Goal: Entertainment & Leisure: Browse casually

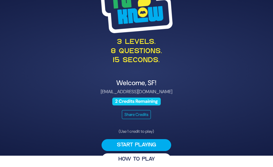
scroll to position [17, 0]
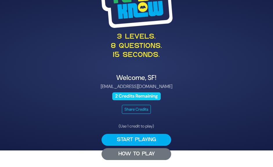
click at [145, 150] on button "HOW TO PLAY" at bounding box center [136, 154] width 70 height 12
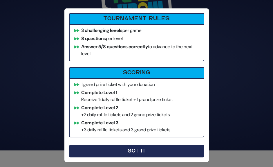
click at [123, 152] on button "Got It" at bounding box center [136, 151] width 135 height 12
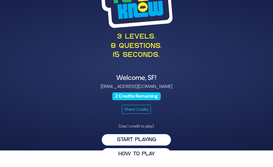
click at [160, 139] on button "Start Playing" at bounding box center [136, 140] width 70 height 12
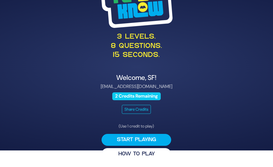
scroll to position [0, 0]
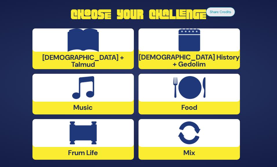
click at [196, 101] on div at bounding box center [188, 88] width 101 height 28
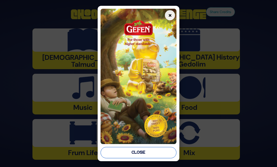
click at [154, 154] on button "Close" at bounding box center [139, 152] width 76 height 11
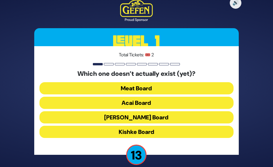
click at [84, 127] on button "Kishke Board" at bounding box center [136, 131] width 194 height 12
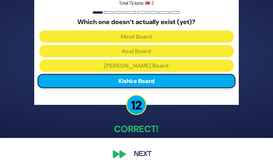
scroll to position [30, 0]
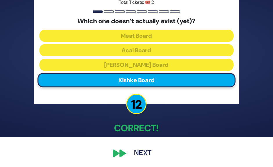
click at [139, 154] on button "Next" at bounding box center [143, 152] width 34 height 13
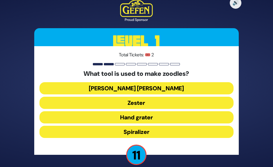
click at [157, 87] on button "Julienne peeler" at bounding box center [136, 88] width 194 height 12
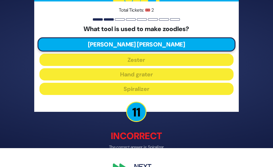
scroll to position [33, 0]
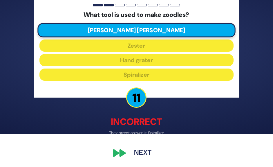
click at [147, 152] on button "Next" at bounding box center [143, 152] width 34 height 13
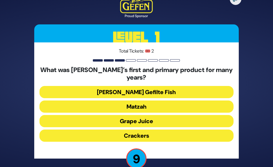
click at [143, 103] on button "Matzah" at bounding box center [136, 106] width 194 height 12
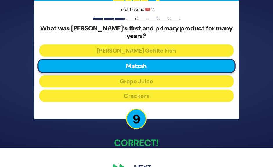
scroll to position [29, 0]
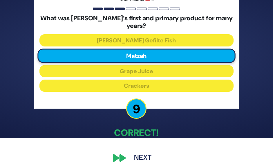
click at [143, 158] on button "Next" at bounding box center [143, 157] width 34 height 13
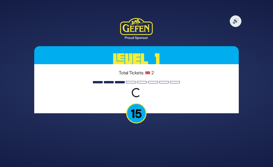
scroll to position [0, 0]
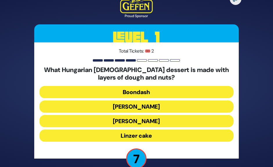
click at [172, 142] on div "What Hungarian Jewish dessert is made with layers of dough and nuts? Boondash D…" at bounding box center [136, 105] width 194 height 78
click at [173, 138] on button "Linzer cake" at bounding box center [136, 135] width 194 height 12
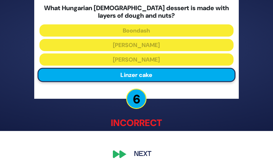
scroll to position [37, 0]
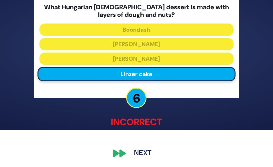
click at [132, 151] on button "Next" at bounding box center [143, 152] width 34 height 13
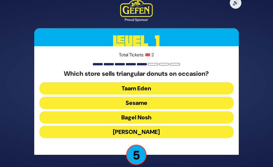
click at [173, 87] on button "Taam Eden" at bounding box center [136, 88] width 194 height 12
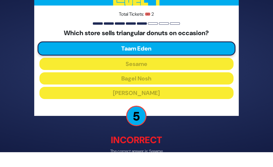
scroll to position [33, 0]
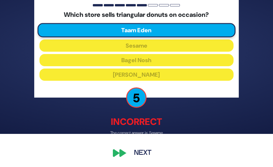
click at [141, 152] on button "Next" at bounding box center [143, 152] width 34 height 13
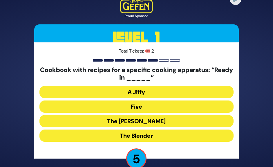
click at [150, 120] on button "The Betty" at bounding box center [136, 121] width 194 height 12
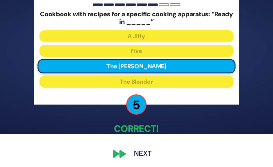
scroll to position [34, 0]
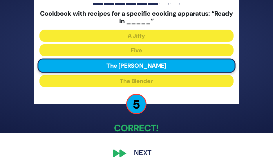
click at [149, 151] on button "Next" at bounding box center [143, 152] width 34 height 13
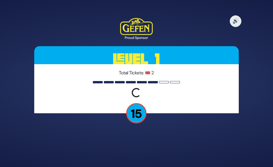
scroll to position [0, 0]
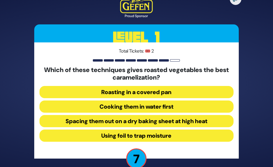
click at [215, 120] on button "Spacing them out on a dry baking sheet at high heat" at bounding box center [136, 121] width 194 height 12
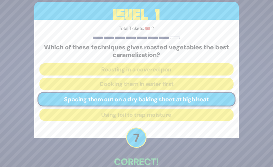
scroll to position [29, 0]
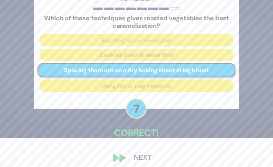
click at [148, 155] on button "Next" at bounding box center [143, 157] width 34 height 13
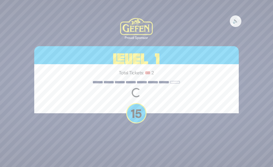
scroll to position [0, 0]
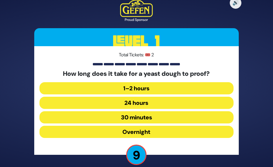
click at [158, 116] on button "30 minutes" at bounding box center [136, 117] width 194 height 12
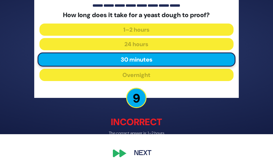
scroll to position [33, 0]
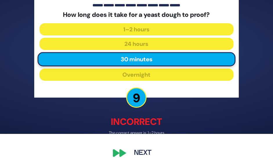
click at [136, 154] on button "Next" at bounding box center [143, 152] width 34 height 13
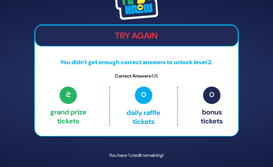
scroll to position [20, 0]
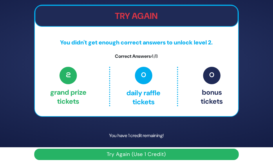
click at [146, 153] on button "Try Again (Use 1 Credit)" at bounding box center [136, 153] width 204 height 11
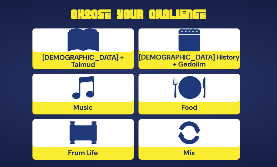
click at [103, 103] on div "Music" at bounding box center [82, 94] width 101 height 41
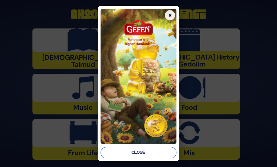
click at [159, 154] on button "Close" at bounding box center [139, 152] width 76 height 11
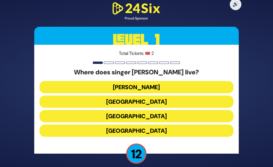
click at [147, 83] on button "[PERSON_NAME]" at bounding box center [136, 87] width 194 height 12
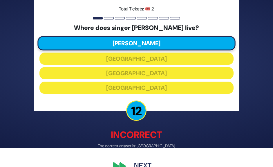
scroll to position [29, 0]
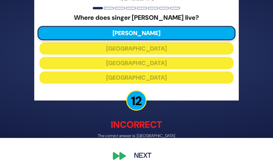
click at [134, 155] on button "Next" at bounding box center [143, 155] width 34 height 13
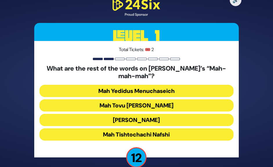
click at [178, 106] on button "Mah Tovu [PERSON_NAME]" at bounding box center [136, 105] width 194 height 12
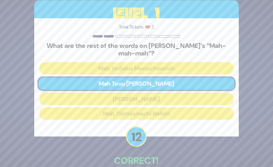
scroll to position [29, 0]
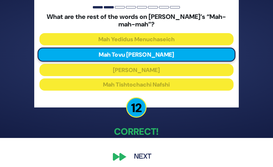
click at [141, 154] on button "Next" at bounding box center [143, 156] width 34 height 13
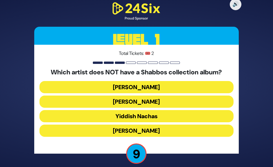
click at [191, 101] on button "[PERSON_NAME]" at bounding box center [136, 101] width 194 height 12
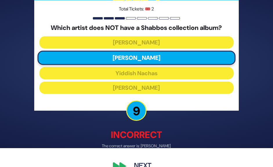
scroll to position [29, 0]
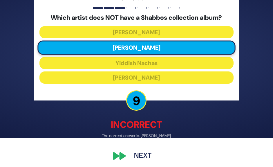
click at [144, 155] on button "Next" at bounding box center [143, 155] width 34 height 13
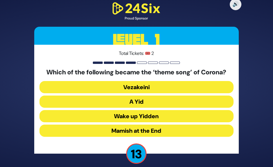
click at [163, 100] on button "A Yid" at bounding box center [136, 101] width 194 height 12
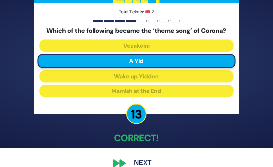
scroll to position [29, 0]
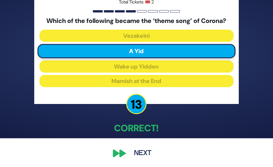
drag, startPoint x: 146, startPoint y: 152, endPoint x: 152, endPoint y: 149, distance: 7.0
click at [147, 150] on button "Next" at bounding box center [143, 152] width 34 height 13
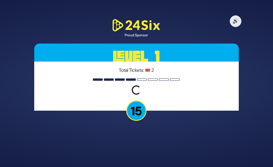
scroll to position [0, 0]
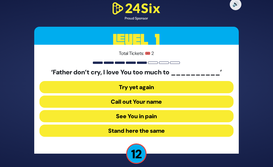
click at [171, 116] on button "See You in pain" at bounding box center [136, 116] width 194 height 12
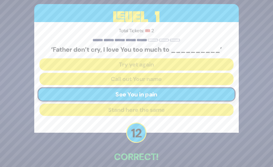
scroll to position [29, 0]
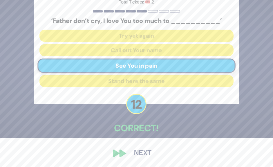
click at [147, 150] on button "Next" at bounding box center [143, 152] width 34 height 13
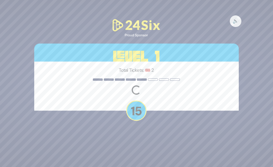
scroll to position [0, 0]
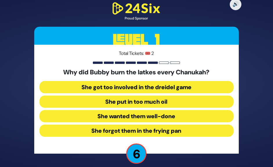
click at [199, 132] on button "She forgot them in the frying pan" at bounding box center [136, 130] width 194 height 12
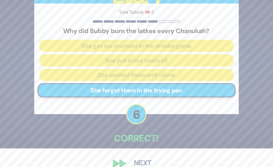
scroll to position [29, 0]
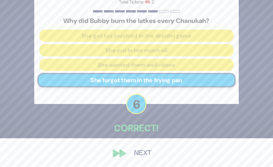
drag, startPoint x: 139, startPoint y: 151, endPoint x: 164, endPoint y: 141, distance: 27.5
click at [139, 151] on button "Next" at bounding box center [143, 152] width 34 height 13
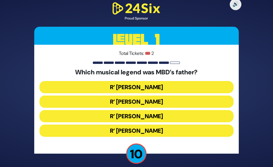
click at [172, 126] on button "R’ [PERSON_NAME]" at bounding box center [136, 130] width 194 height 12
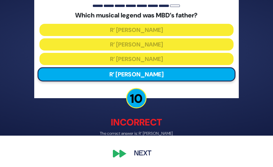
scroll to position [32, 0]
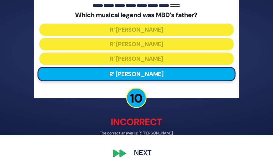
click at [145, 150] on button "Next" at bounding box center [143, 152] width 34 height 13
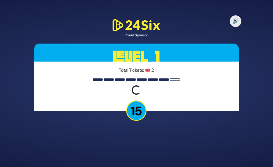
scroll to position [0, 0]
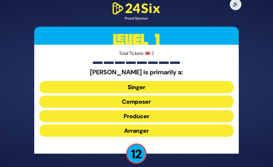
click at [164, 99] on button "Composer" at bounding box center [136, 101] width 194 height 12
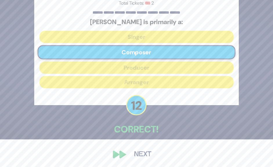
scroll to position [29, 0]
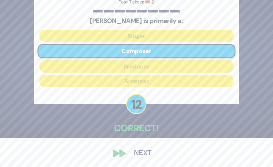
click at [143, 152] on button "Next" at bounding box center [143, 152] width 34 height 13
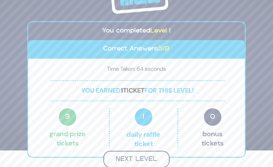
scroll to position [16, 0]
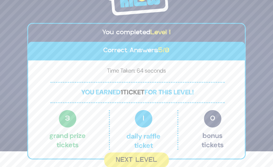
click at [133, 156] on button "Next Level" at bounding box center [136, 159] width 65 height 15
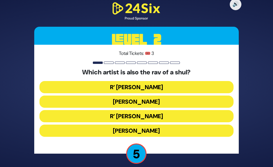
click at [164, 81] on button "R’ [PERSON_NAME]" at bounding box center [136, 87] width 194 height 12
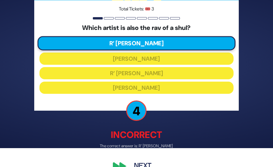
scroll to position [29, 0]
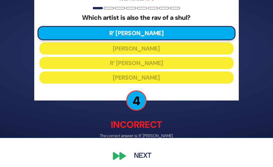
click at [144, 154] on button "Next" at bounding box center [143, 155] width 34 height 13
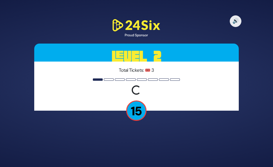
scroll to position [0, 0]
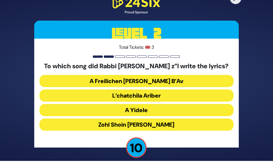
click at [178, 124] on button "Zohl Shoin [PERSON_NAME]" at bounding box center [136, 124] width 194 height 12
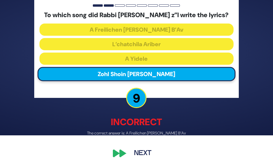
scroll to position [35, 0]
drag, startPoint x: 141, startPoint y: 152, endPoint x: 175, endPoint y: 150, distance: 33.9
click at [141, 151] on button "Next" at bounding box center [143, 152] width 34 height 13
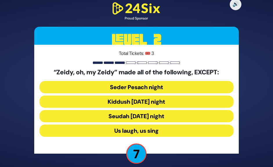
click at [174, 116] on button "Seudah [DATE] night" at bounding box center [136, 116] width 194 height 12
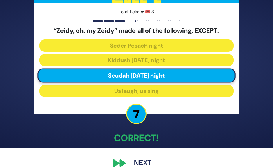
scroll to position [29, 0]
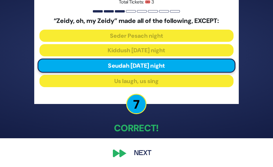
click at [135, 153] on button "Next" at bounding box center [143, 152] width 34 height 13
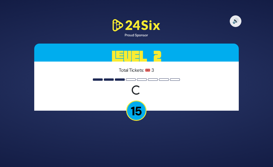
scroll to position [0, 0]
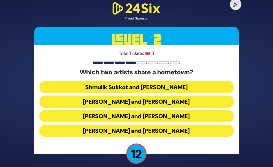
click at [174, 102] on button "[PERSON_NAME] and [PERSON_NAME]" at bounding box center [136, 101] width 194 height 12
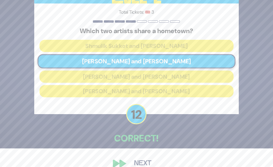
scroll to position [29, 0]
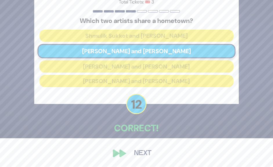
click at [137, 153] on button "Next" at bounding box center [143, 152] width 34 height 13
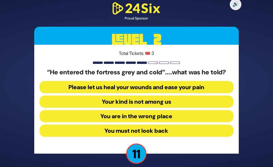
click at [175, 99] on button "Your kind is not among us" at bounding box center [136, 101] width 194 height 12
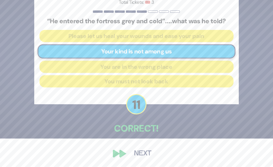
scroll to position [29, 0]
click at [146, 150] on button "Next" at bounding box center [143, 152] width 34 height 13
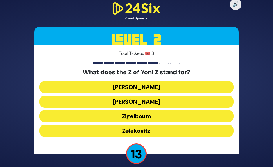
click at [159, 115] on button "Zigelboum" at bounding box center [136, 116] width 194 height 12
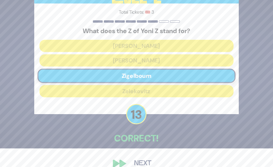
scroll to position [29, 0]
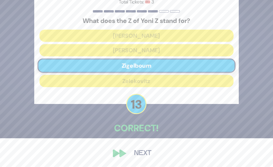
click at [141, 149] on button "Next" at bounding box center [143, 152] width 34 height 13
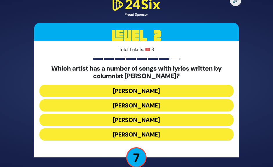
click at [120, 121] on button "[PERSON_NAME]" at bounding box center [136, 120] width 194 height 12
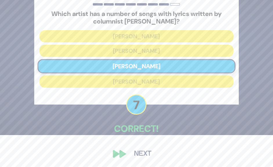
scroll to position [32, 0]
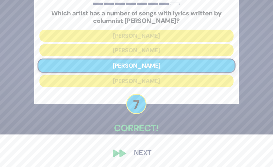
click at [143, 150] on button "Next" at bounding box center [143, 152] width 34 height 13
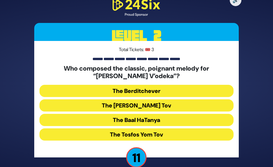
click at [159, 135] on button "The Tosfos Yom Tov" at bounding box center [136, 134] width 194 height 12
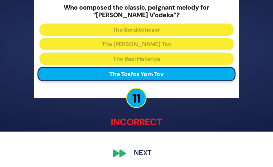
scroll to position [35, 0]
click at [148, 155] on button "Next" at bounding box center [143, 152] width 34 height 13
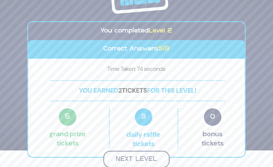
scroll to position [16, 0]
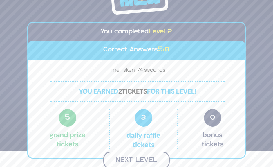
click at [156, 156] on button "Next Level" at bounding box center [136, 159] width 66 height 17
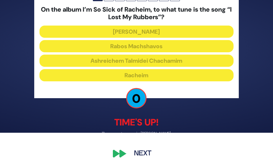
scroll to position [34, 0]
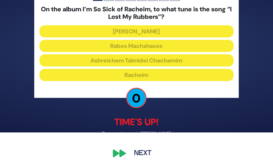
click at [140, 154] on button "Next" at bounding box center [143, 152] width 34 height 13
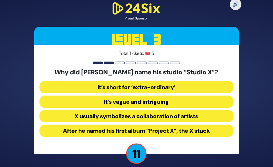
click at [207, 130] on button "After he named his first album “Project X”, the X stuck" at bounding box center [136, 130] width 194 height 12
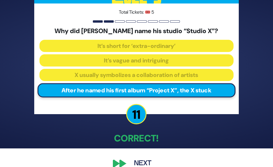
scroll to position [29, 0]
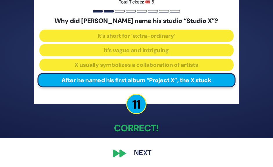
click at [144, 155] on button "Next" at bounding box center [143, 152] width 34 height 13
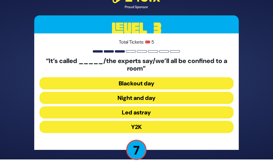
scroll to position [10, 0]
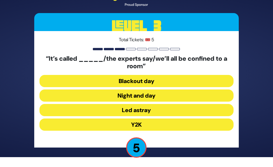
click at [176, 127] on button "Y2K" at bounding box center [136, 124] width 194 height 12
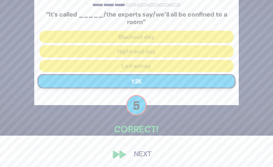
scroll to position [32, 0]
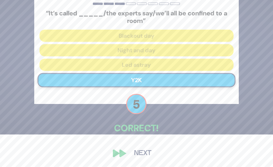
click at [138, 155] on button "Next" at bounding box center [143, 152] width 34 height 13
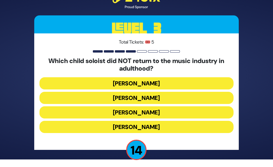
scroll to position [10, 0]
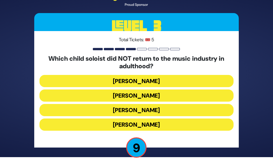
click at [184, 110] on button "[PERSON_NAME]" at bounding box center [136, 110] width 194 height 12
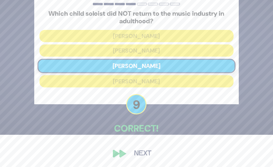
scroll to position [32, 0]
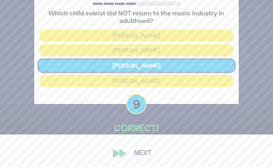
click at [141, 151] on button "Next" at bounding box center [143, 152] width 34 height 13
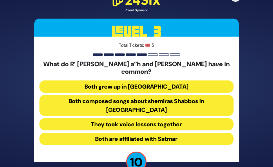
click at [207, 106] on button "Both composed songs about shemiras Shabbos in [GEOGRAPHIC_DATA]" at bounding box center [136, 105] width 194 height 21
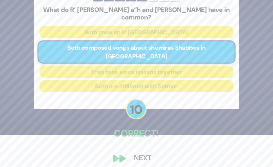
scroll to position [32, 0]
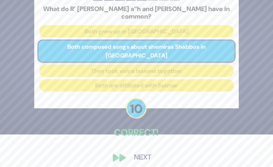
click at [144, 154] on button "Next" at bounding box center [143, 157] width 34 height 13
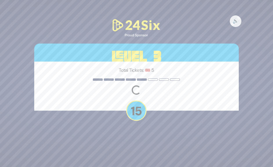
scroll to position [0, 0]
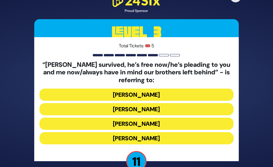
click at [189, 107] on button "[PERSON_NAME]" at bounding box center [136, 109] width 194 height 12
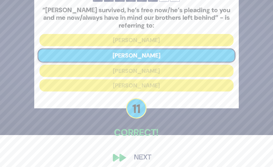
scroll to position [36, 0]
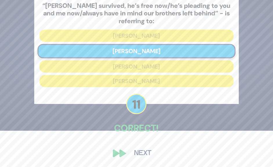
click at [136, 152] on button "Next" at bounding box center [143, 152] width 34 height 13
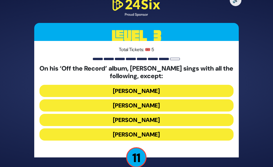
click at [147, 103] on button "[PERSON_NAME]" at bounding box center [136, 105] width 194 height 12
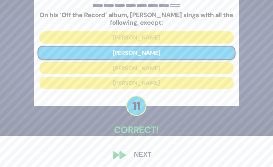
scroll to position [32, 0]
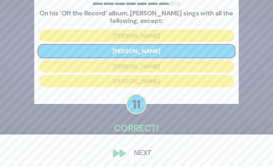
click at [139, 149] on button "Next" at bounding box center [143, 152] width 34 height 13
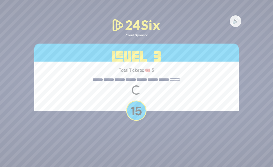
scroll to position [0, 0]
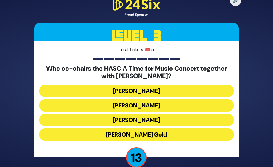
click at [150, 101] on button "[PERSON_NAME]" at bounding box center [136, 105] width 194 height 12
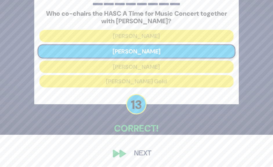
scroll to position [32, 0]
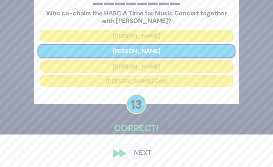
click at [145, 150] on button "Next" at bounding box center [143, 152] width 34 height 13
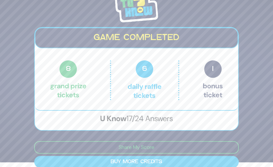
scroll to position [12, 0]
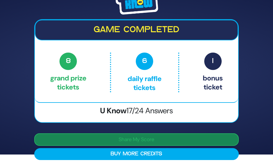
click at [192, 135] on button "Share My Score" at bounding box center [136, 139] width 204 height 12
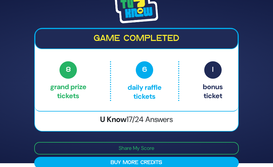
scroll to position [0, 0]
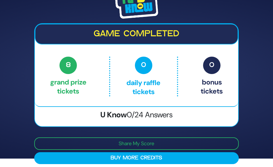
scroll to position [12, 0]
